Goal: Task Accomplishment & Management: Complete application form

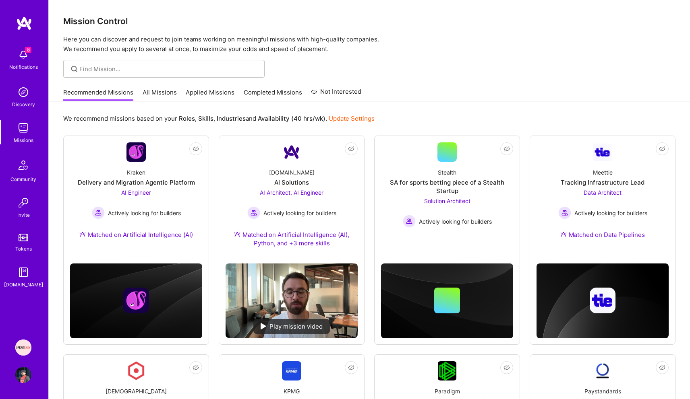
click at [204, 95] on link "Applied Missions" at bounding box center [210, 94] width 49 height 13
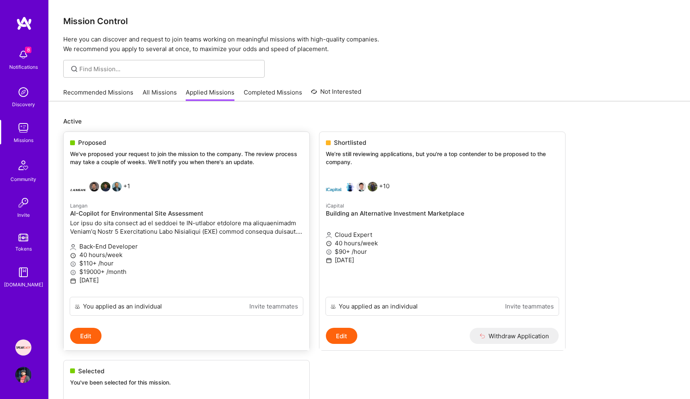
click at [230, 156] on p "We've proposed your request to join the mission to the company. The review proc…" at bounding box center [186, 158] width 233 height 16
click at [161, 156] on p "We've proposed your request to join the mission to the company. The review proc…" at bounding box center [186, 158] width 233 height 16
click at [83, 143] on span "Proposed" at bounding box center [92, 143] width 28 height 8
click at [171, 290] on div "Back-End Developer 40 hours/week $110+ /hour $19000+ /month [DATE]" at bounding box center [186, 264] width 233 height 53
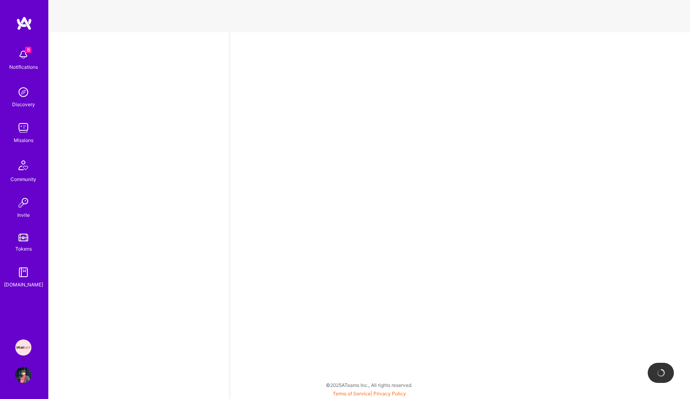
select select "US"
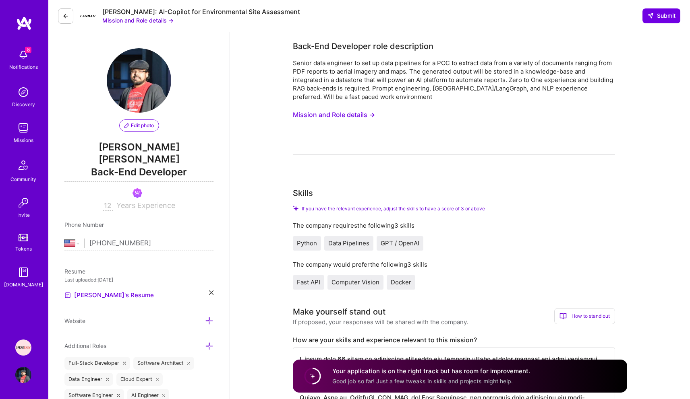
click at [156, 23] on button "Mission and Role details →" at bounding box center [137, 20] width 71 height 8
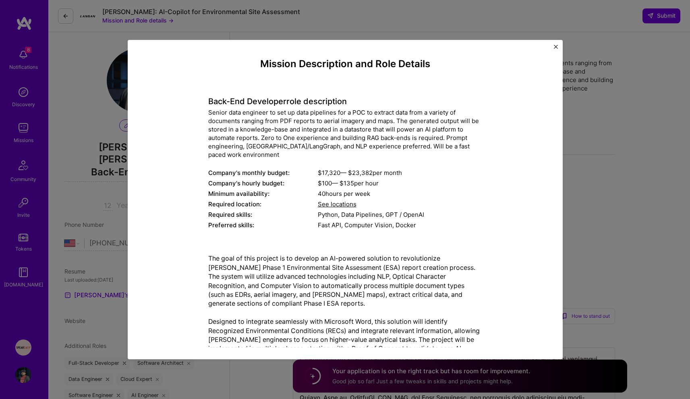
click at [555, 48] on img "Close" at bounding box center [556, 47] width 4 height 4
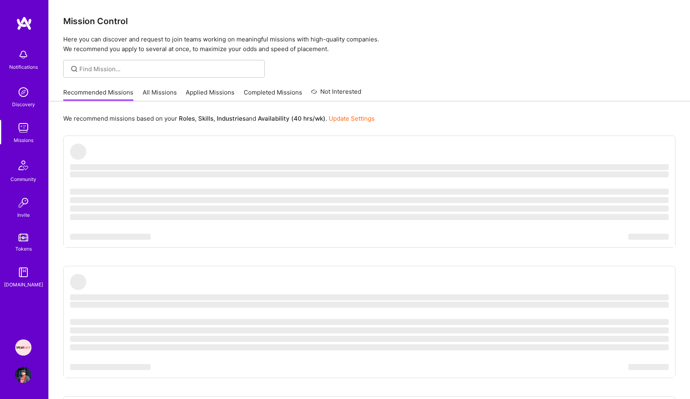
drag, startPoint x: 376, startPoint y: 252, endPoint x: 379, endPoint y: 244, distance: 9.2
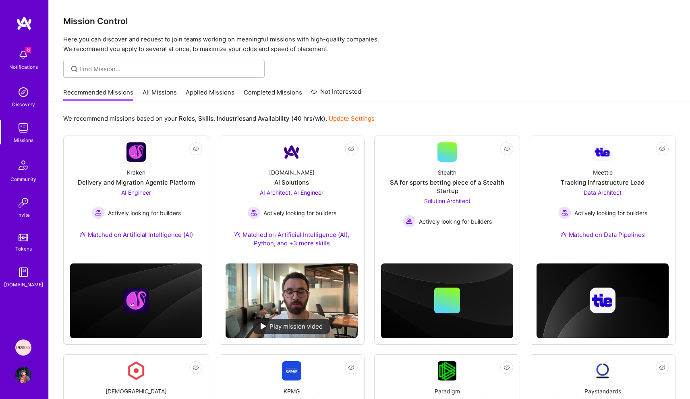
click at [211, 94] on link "Applied Missions" at bounding box center [210, 94] width 49 height 13
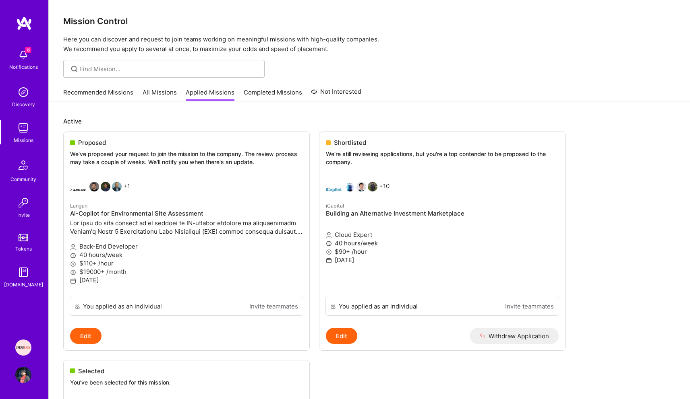
click at [156, 92] on link "All Missions" at bounding box center [160, 94] width 34 height 13
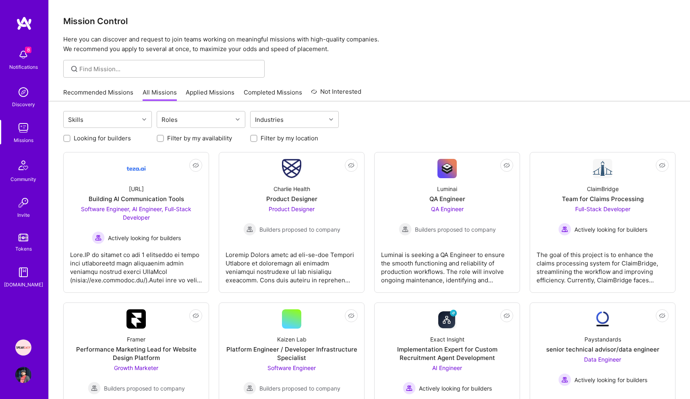
click at [79, 89] on link "Recommended Missions" at bounding box center [98, 94] width 70 height 13
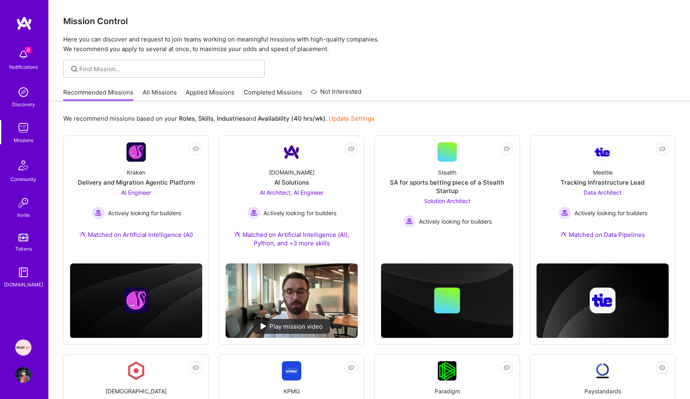
click at [27, 60] on img at bounding box center [23, 55] width 16 height 16
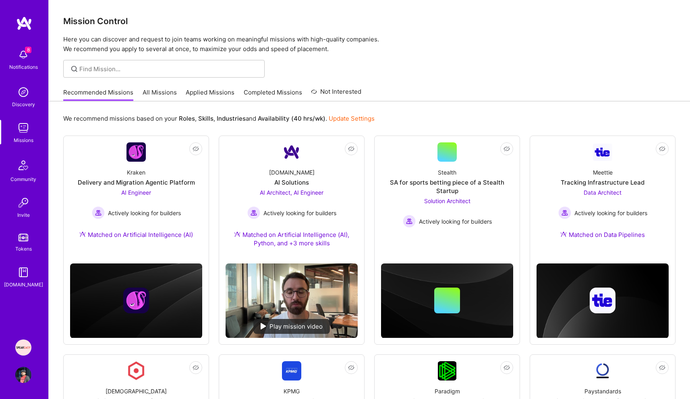
click at [331, 83] on div "8 8 Notifications Discovery Missions Community Invite Tokens [DOMAIN_NAME] Spea…" at bounding box center [345, 399] width 690 height 798
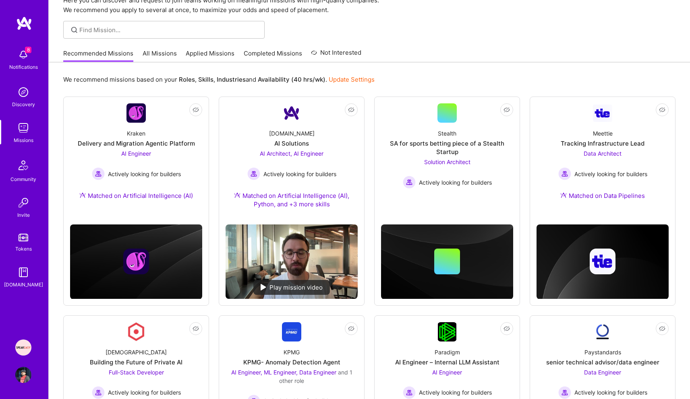
scroll to position [32, 0]
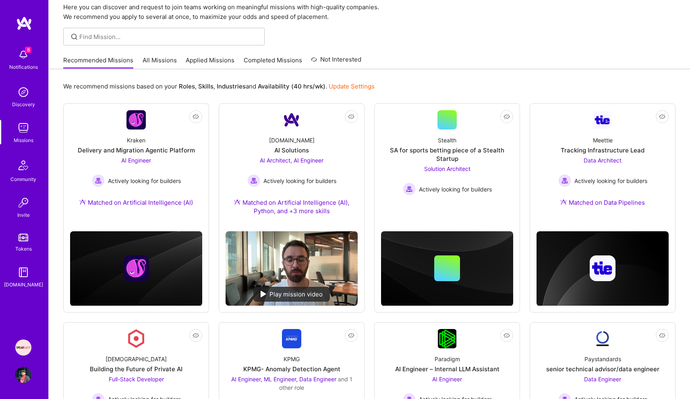
click at [221, 60] on link "Applied Missions" at bounding box center [210, 62] width 49 height 13
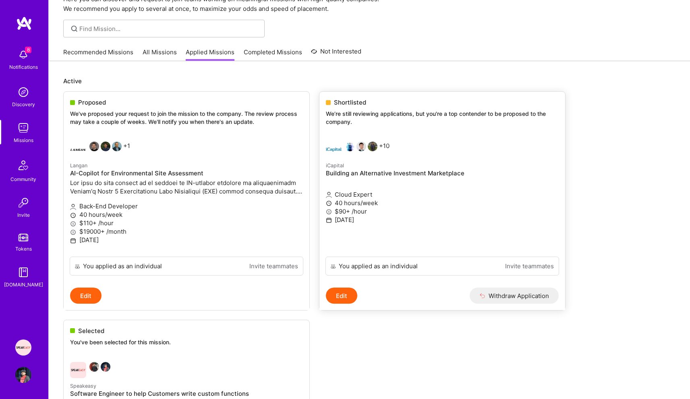
scroll to position [48, 0]
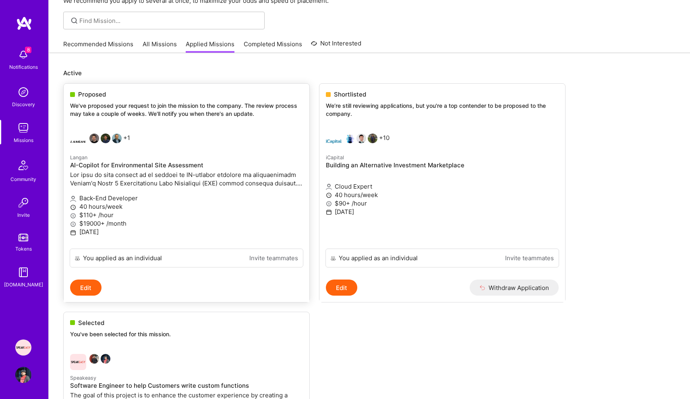
click at [248, 189] on div "Back-End Developer 40 hours/week $110+ /hour $19000+ /month [DATE]" at bounding box center [186, 215] width 233 height 53
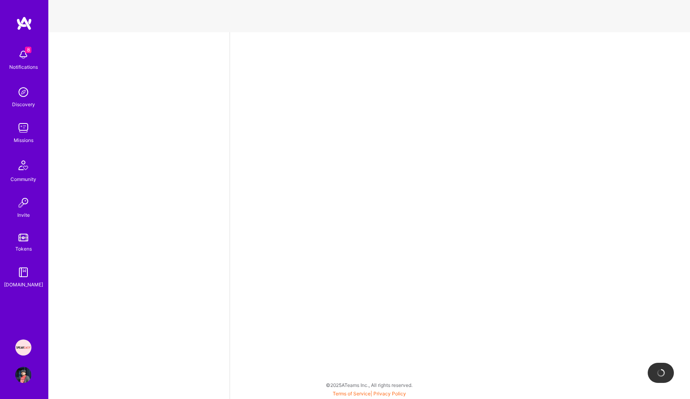
select select "US"
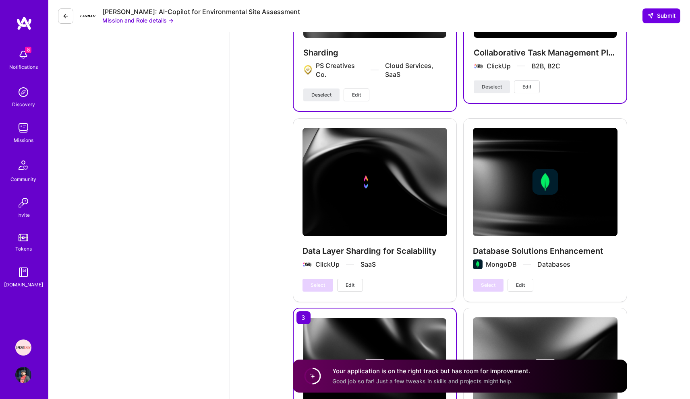
scroll to position [1305, 0]
